Goal: Task Accomplishment & Management: Complete application form

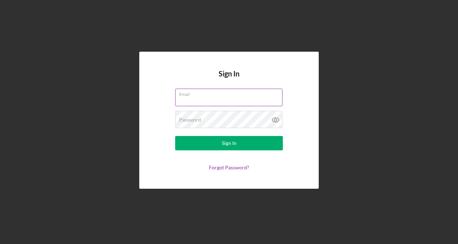
click at [191, 97] on input "Email" at bounding box center [228, 97] width 107 height 17
type input "jrubenmitchell@gmail.com"
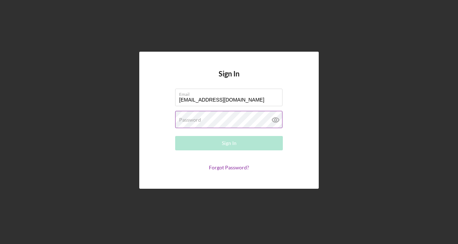
click at [243, 118] on div "Password Required" at bounding box center [229, 120] width 108 height 18
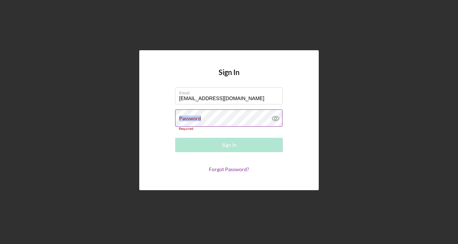
click at [243, 118] on div "Password Required" at bounding box center [229, 120] width 108 height 22
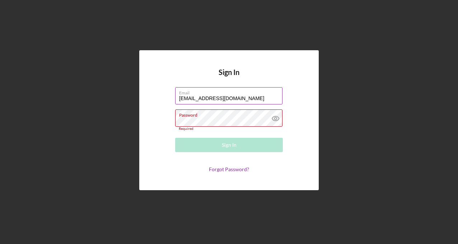
click at [231, 98] on input "jrubenmitchell@gmail.com" at bounding box center [228, 95] width 107 height 17
click at [181, 133] on form "Email jrubenmitchell@gmail.com Password Required Sign In Forgot Password?" at bounding box center [228, 129] width 143 height 85
click at [224, 97] on input "jrubenmitchell@gmail.com" at bounding box center [228, 95] width 107 height 17
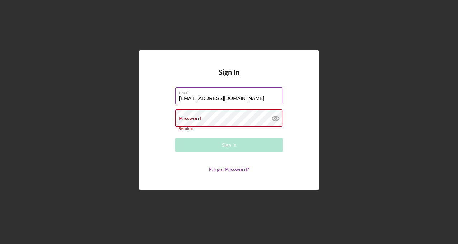
click at [224, 97] on input "jrubenmitchell@gmail.com" at bounding box center [228, 95] width 107 height 17
click at [163, 110] on form "Email jrubenmitchell@gmail.com Password Required Sign In Forgot Password?" at bounding box center [228, 129] width 143 height 85
click at [243, 100] on input "jrubenmitchell@gmail.com" at bounding box center [228, 95] width 107 height 17
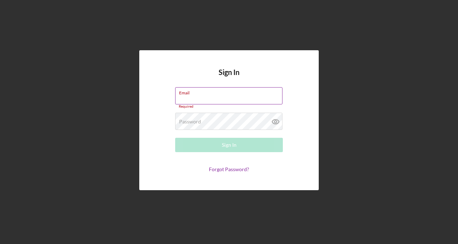
click at [188, 95] on div "Email Required" at bounding box center [229, 98] width 108 height 22
click at [188, 95] on input "Email" at bounding box center [228, 95] width 107 height 17
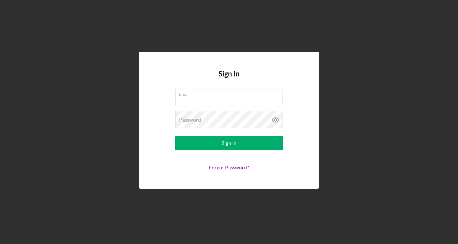
click at [227, 108] on form "Email Password Sign In Forgot Password?" at bounding box center [228, 130] width 143 height 82
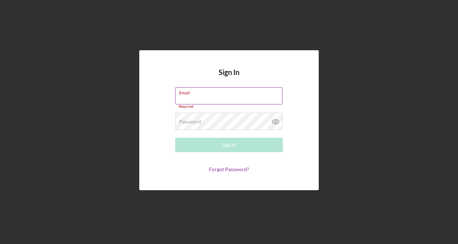
click at [219, 97] on input "Email" at bounding box center [228, 95] width 107 height 17
type input "jrubenmitchell@gmail.com"
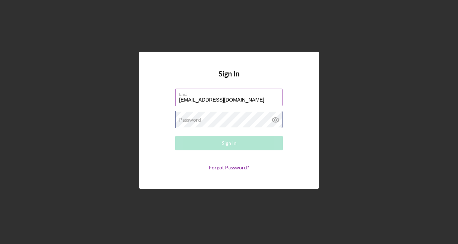
click at [228, 116] on div "Password Required" at bounding box center [229, 120] width 108 height 18
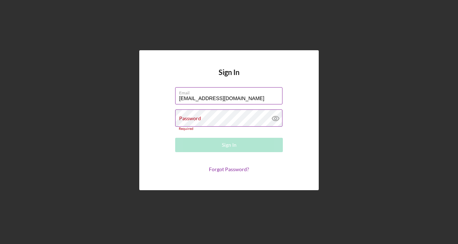
click at [276, 117] on icon at bounding box center [275, 118] width 18 height 18
